Goal: Information Seeking & Learning: Learn about a topic

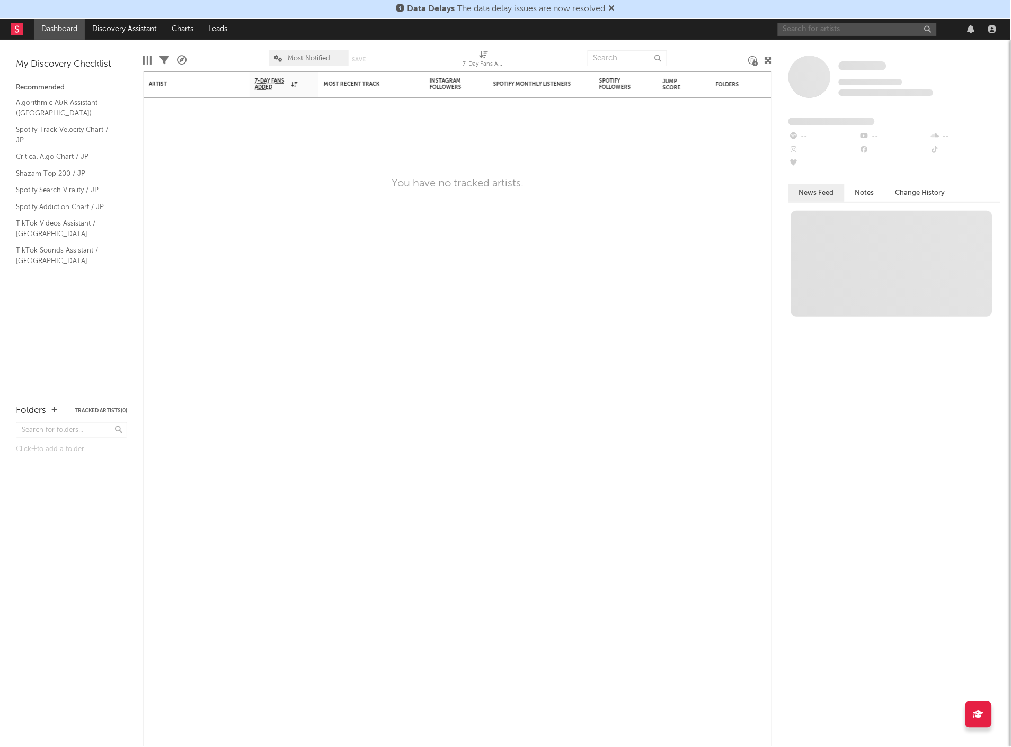
click at [817, 32] on input "text" at bounding box center [857, 29] width 159 height 13
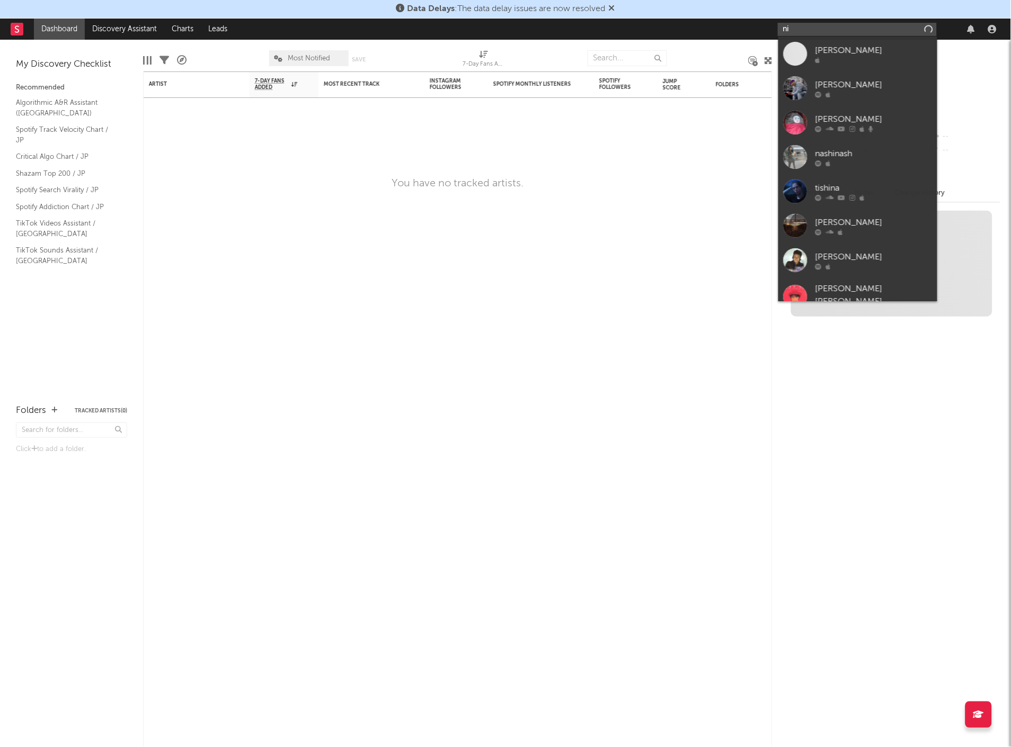
type input "n"
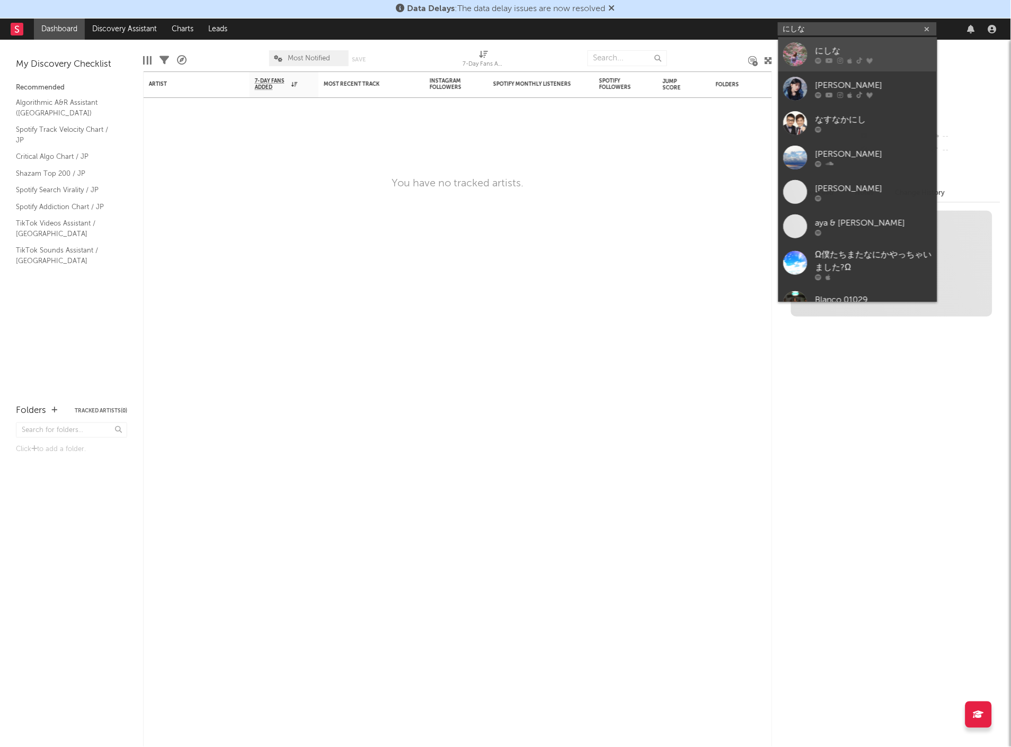
type input "にしな"
click at [798, 55] on div at bounding box center [795, 54] width 24 height 24
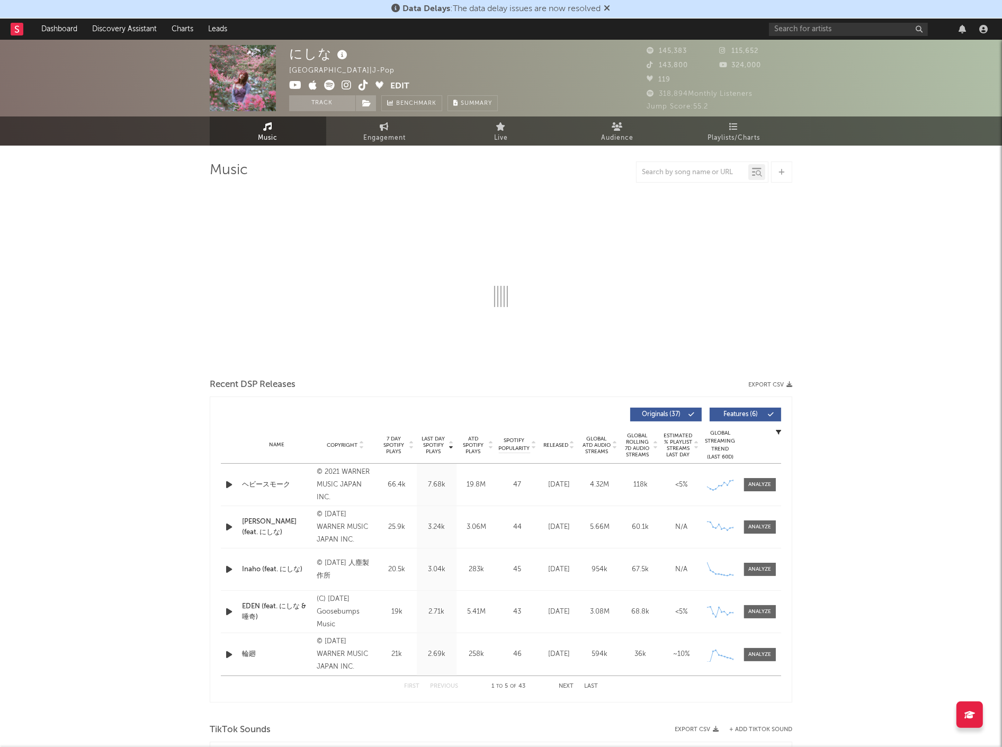
select select "6m"
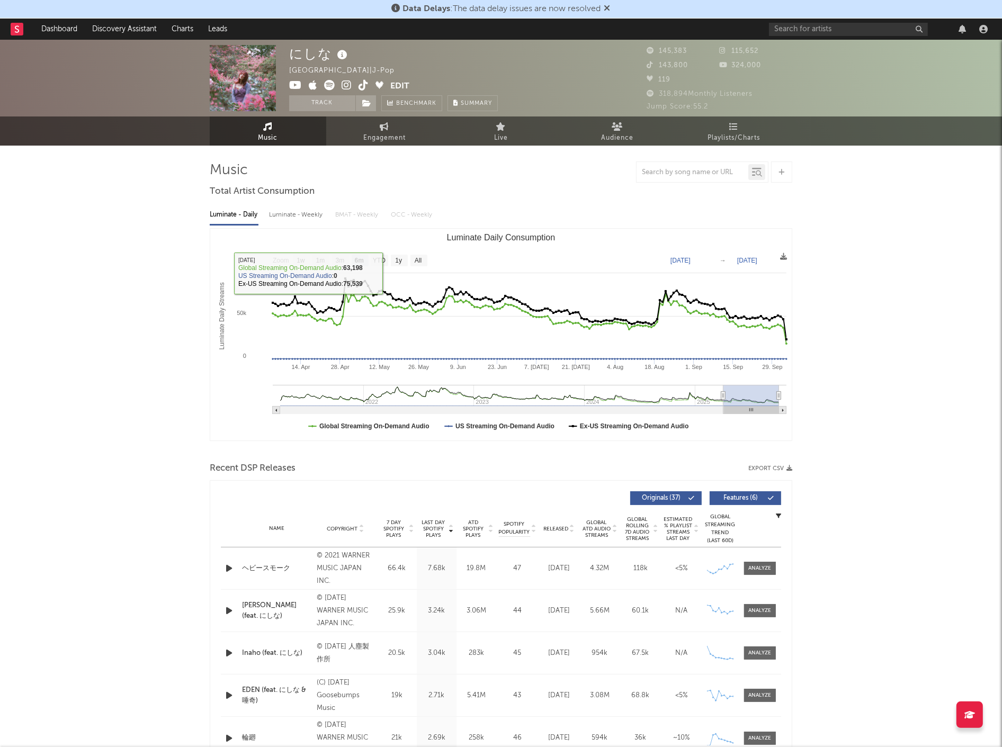
click at [236, 67] on img at bounding box center [243, 78] width 66 height 66
